Goal: Transaction & Acquisition: Purchase product/service

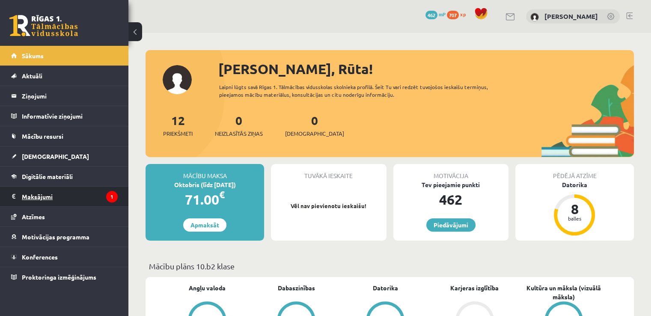
click at [36, 191] on legend "Maksājumi 1" at bounding box center [70, 197] width 96 height 20
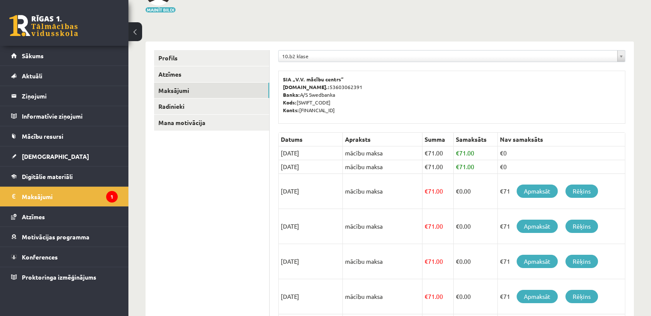
scroll to position [86, 0]
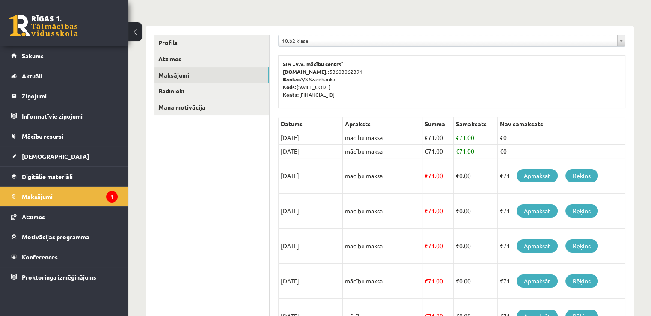
click at [536, 170] on link "Apmaksāt" at bounding box center [537, 175] width 41 height 13
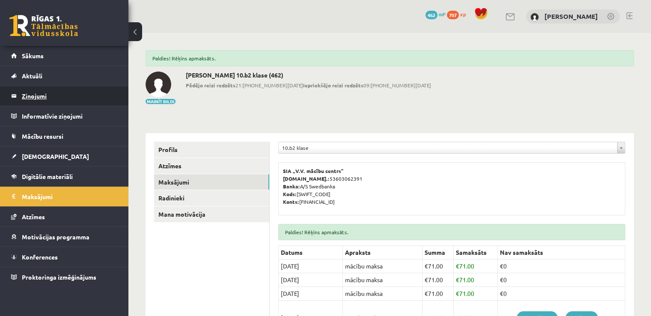
click at [34, 99] on legend "Ziņojumi 0" at bounding box center [70, 96] width 96 height 20
